Goal: Navigation & Orientation: Find specific page/section

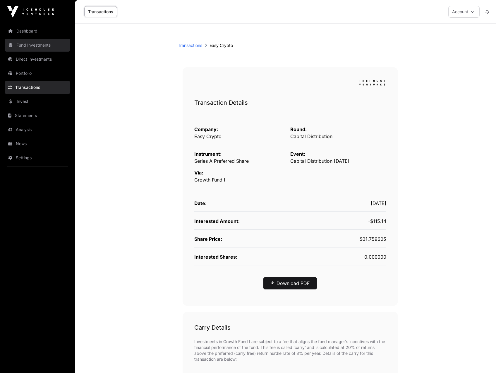
click at [31, 51] on link "Fund Investments" at bounding box center [38, 45] width 66 height 13
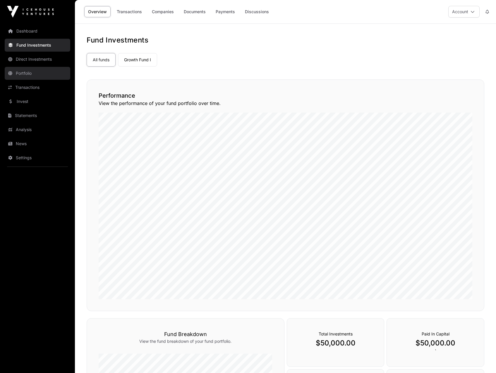
click at [24, 74] on link "Portfolio" at bounding box center [38, 73] width 66 height 13
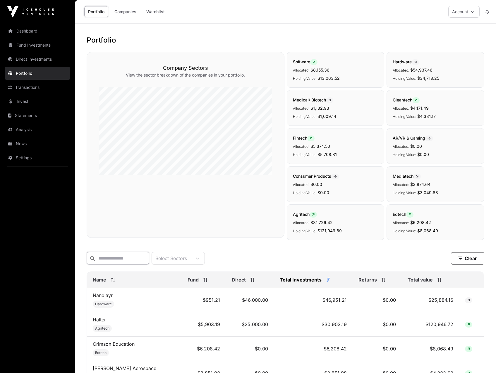
click at [125, 252] on input "text" at bounding box center [118, 258] width 63 height 13
type input "*"
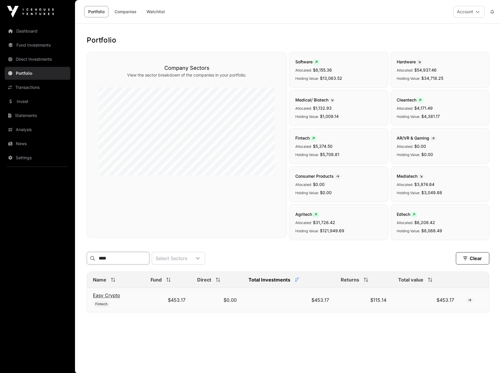
type input "****"
click at [112, 298] on link "Easy Crypto" at bounding box center [106, 295] width 27 height 6
